Goal: Task Accomplishment & Management: Manage account settings

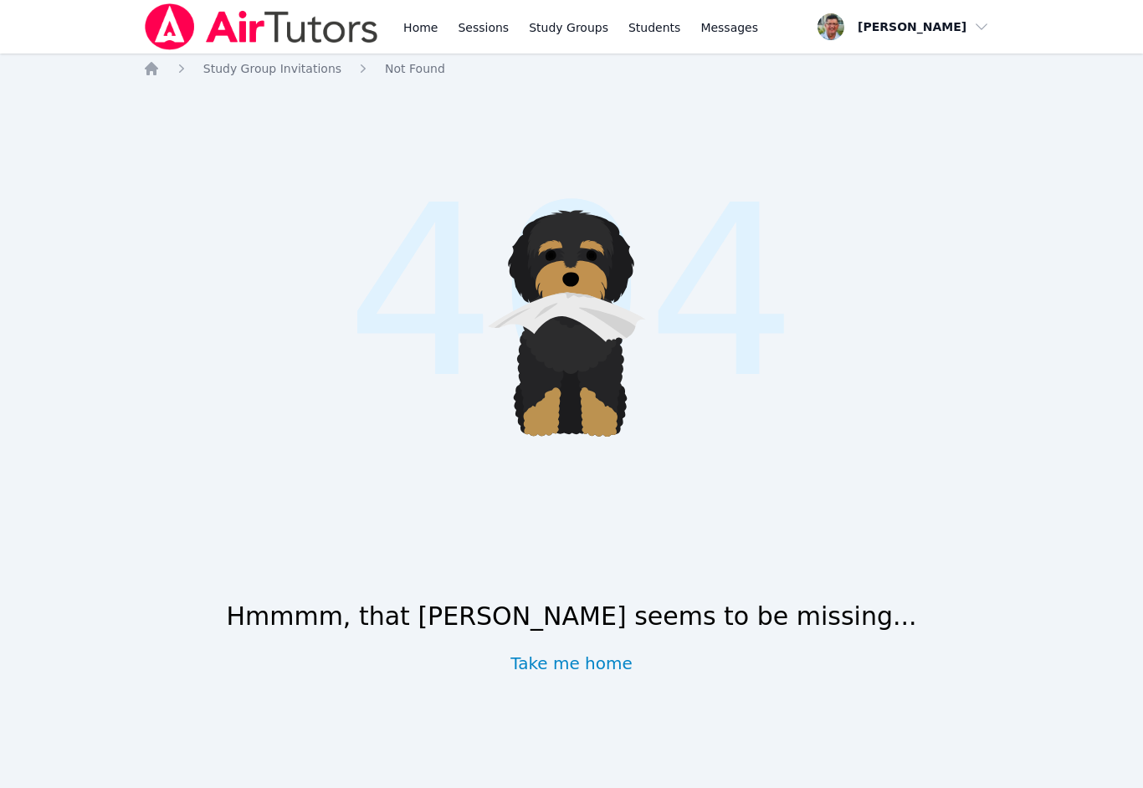
click at [475, 40] on link "Sessions" at bounding box center [483, 27] width 58 height 54
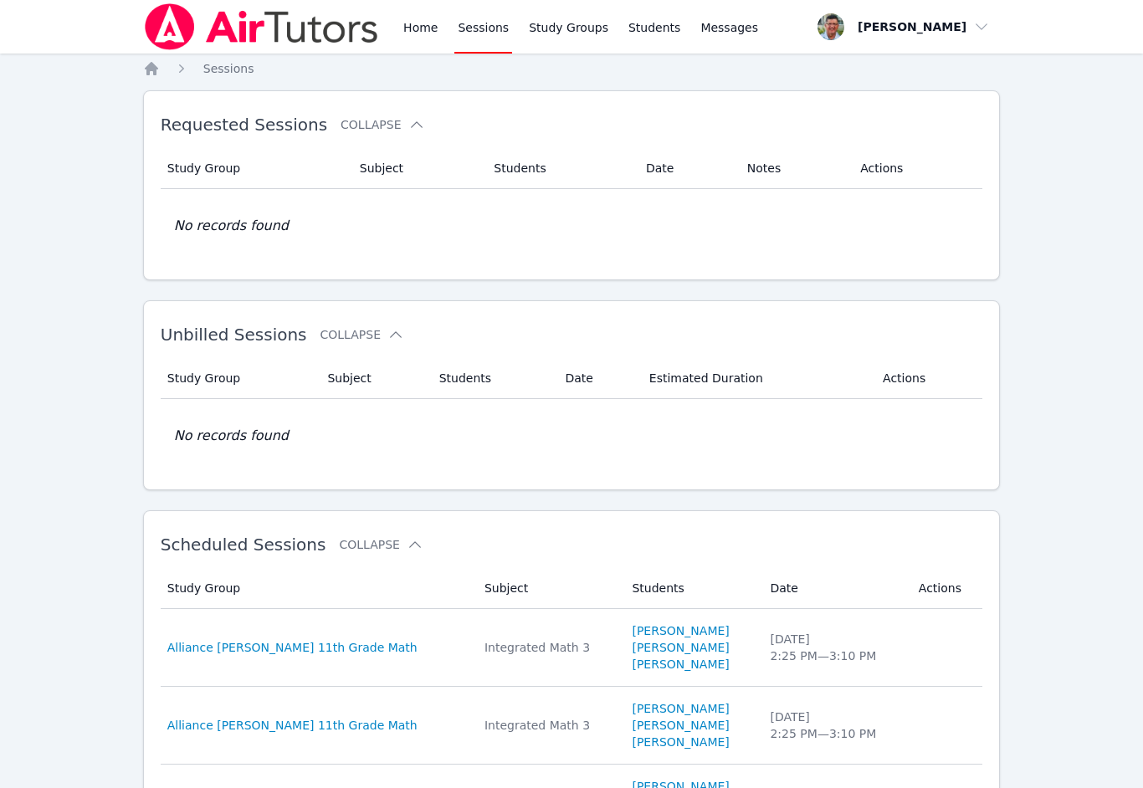
click at [971, 32] on span "button" at bounding box center [903, 26] width 182 height 37
click at [409, 32] on link "Home" at bounding box center [420, 27] width 41 height 54
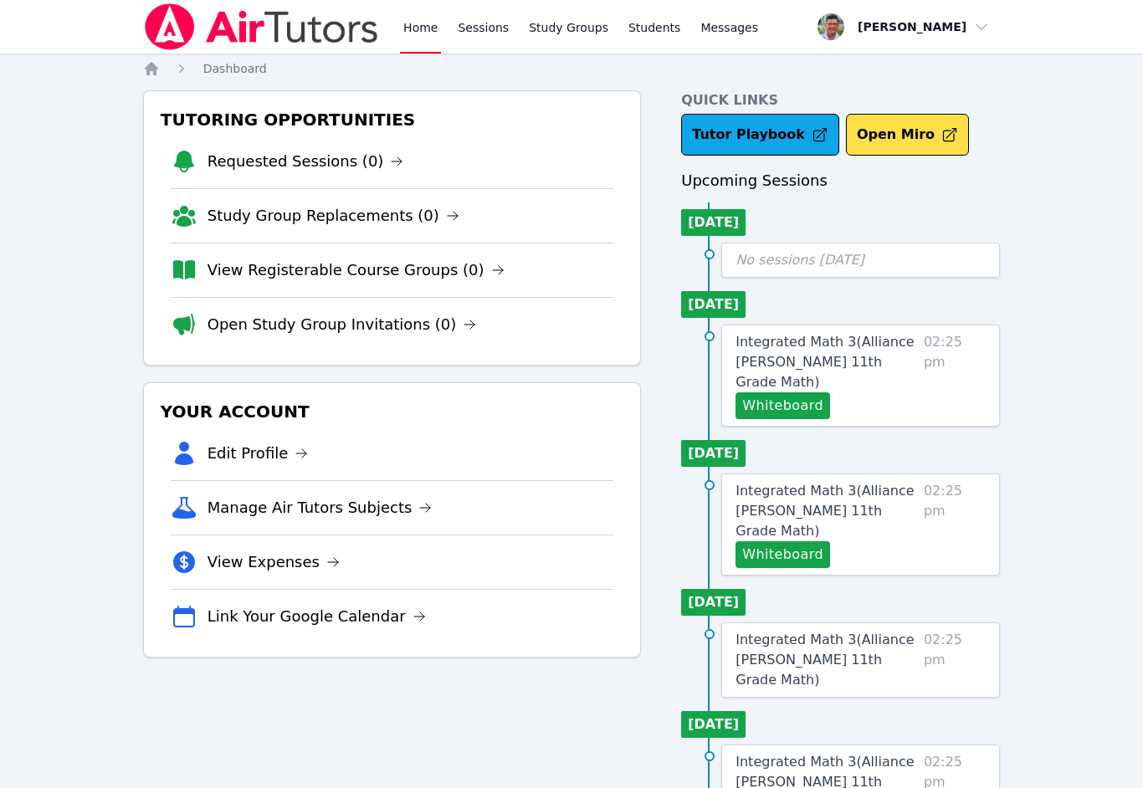
click at [342, 623] on link "Link Your Google Calendar" at bounding box center [317, 616] width 218 height 23
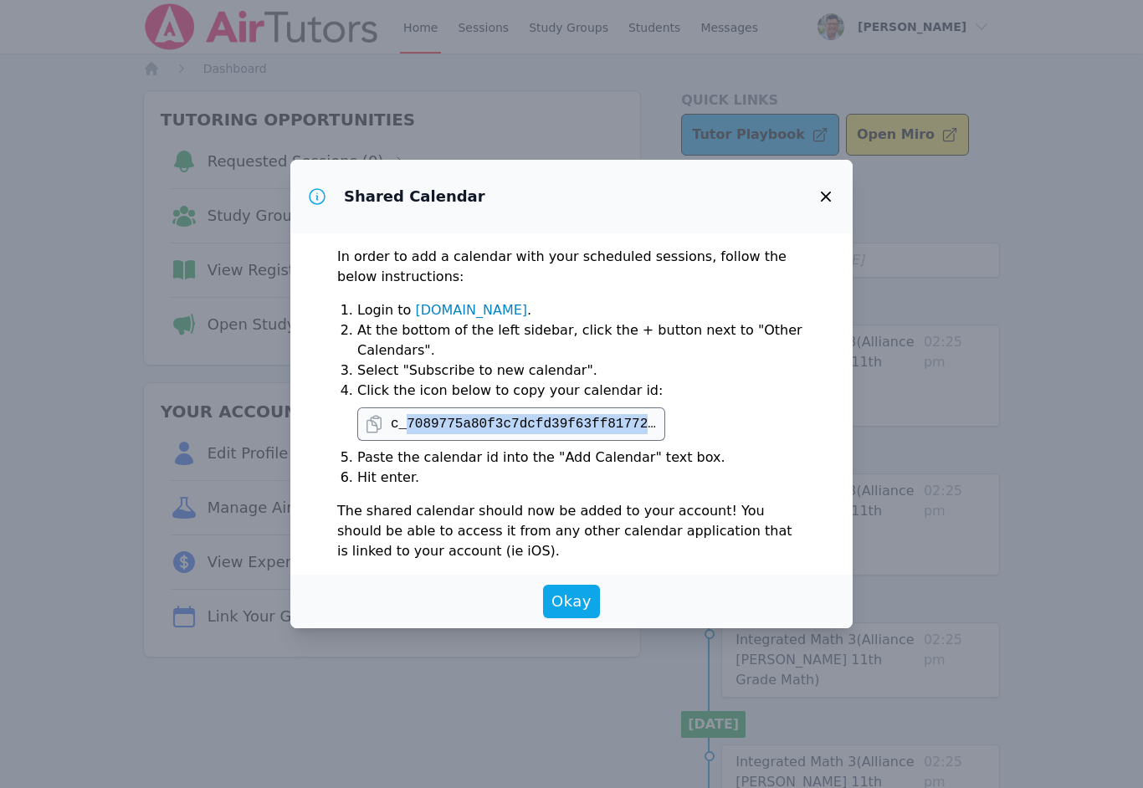
click at [461, 310] on link "[DOMAIN_NAME]" at bounding box center [471, 310] width 112 height 16
